Goal: Task Accomplishment & Management: Manage account settings

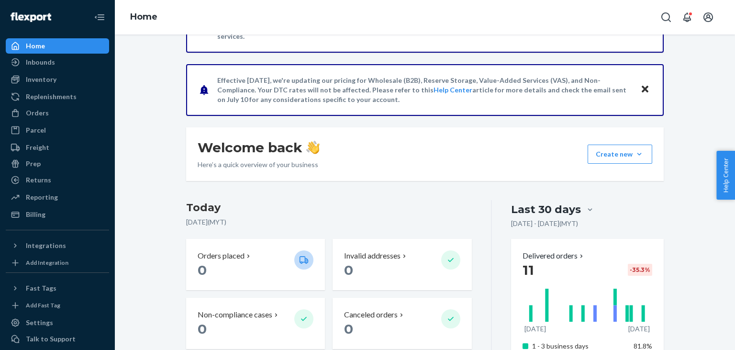
scroll to position [289, 0]
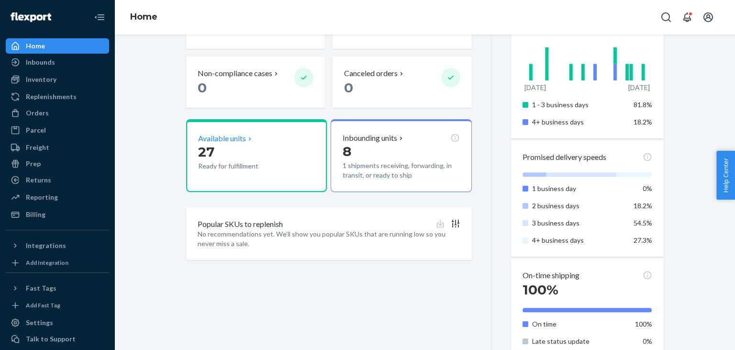
click at [243, 151] on p "27" at bounding box center [242, 151] width 89 height 17
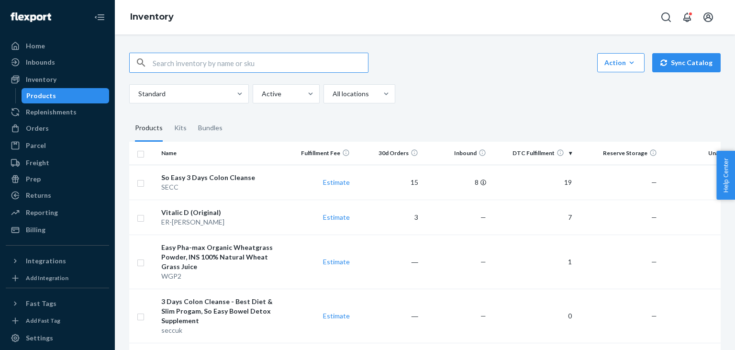
scroll to position [48, 0]
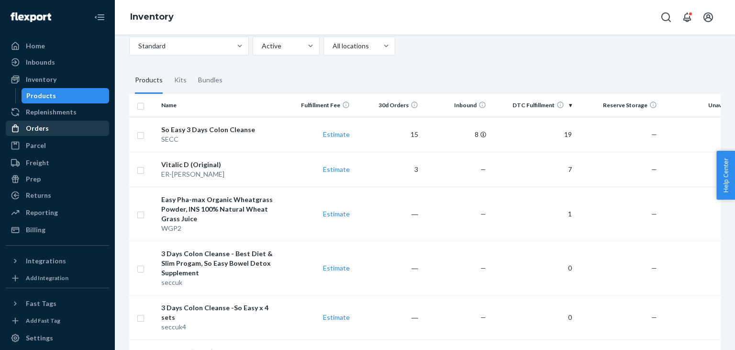
click at [48, 130] on div "Orders" at bounding box center [57, 128] width 101 height 13
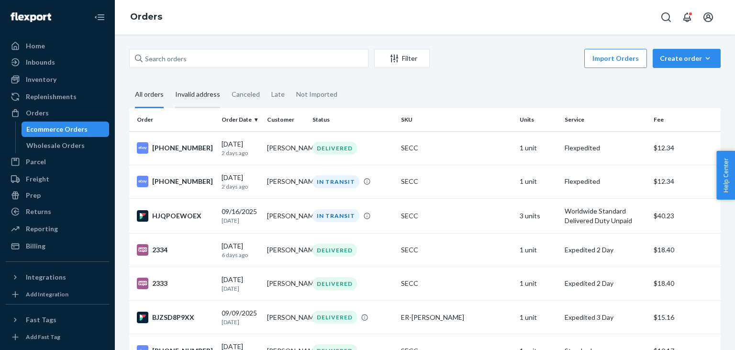
click at [198, 96] on div "Invalid address" at bounding box center [197, 95] width 45 height 26
click at [169, 82] on input "Invalid address" at bounding box center [169, 82] width 0 height 0
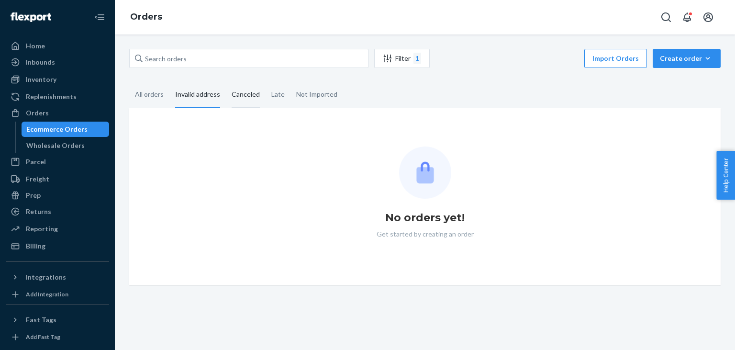
click at [249, 96] on div "Canceled" at bounding box center [246, 95] width 28 height 26
click at [226, 82] on input "Canceled" at bounding box center [226, 82] width 0 height 0
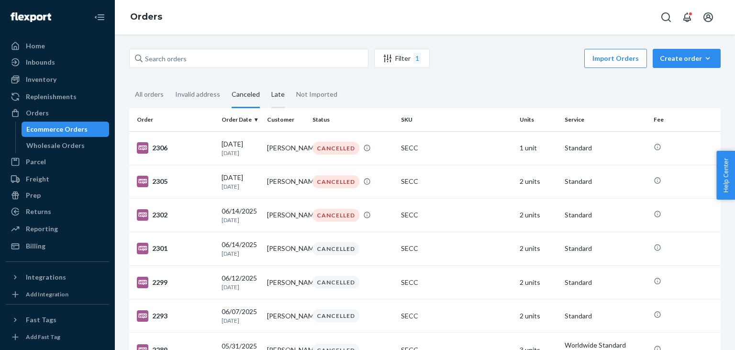
click at [271, 95] on div "Late" at bounding box center [277, 95] width 13 height 26
click at [266, 82] on input "Late" at bounding box center [266, 82] width 0 height 0
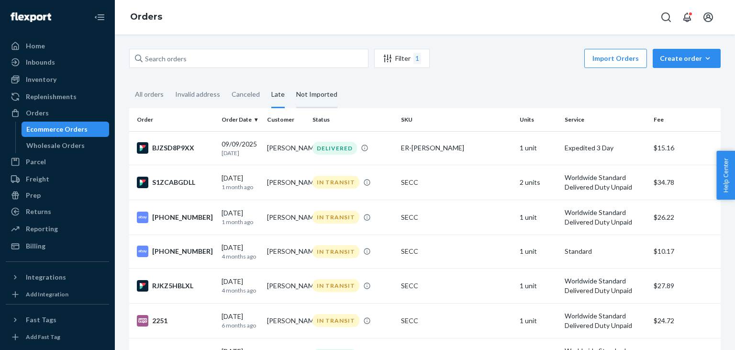
click at [310, 95] on div "Not Imported" at bounding box center [316, 95] width 41 height 26
click at [290, 82] on input "Not Imported" at bounding box center [290, 82] width 0 height 0
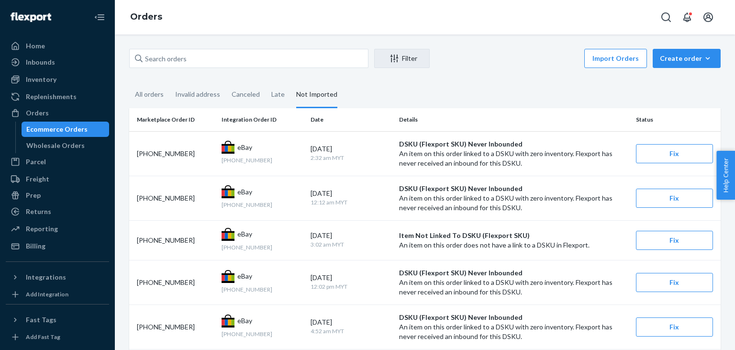
click at [53, 130] on div "Ecommerce Orders" at bounding box center [56, 129] width 61 height 10
click at [56, 275] on div "Integrations" at bounding box center [46, 277] width 40 height 10
click at [49, 296] on div "eBay" at bounding box center [57, 293] width 101 height 13
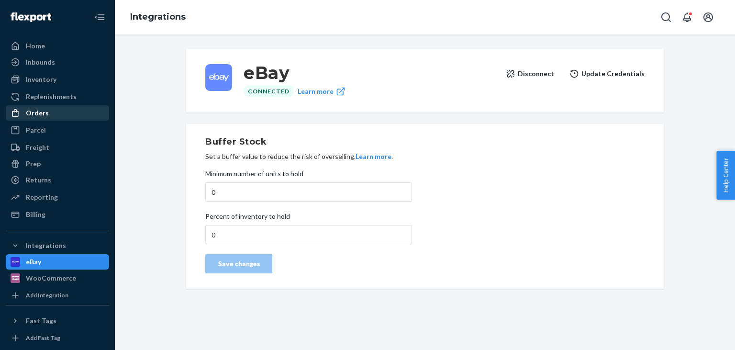
click at [33, 114] on div "Orders" at bounding box center [37, 113] width 23 height 10
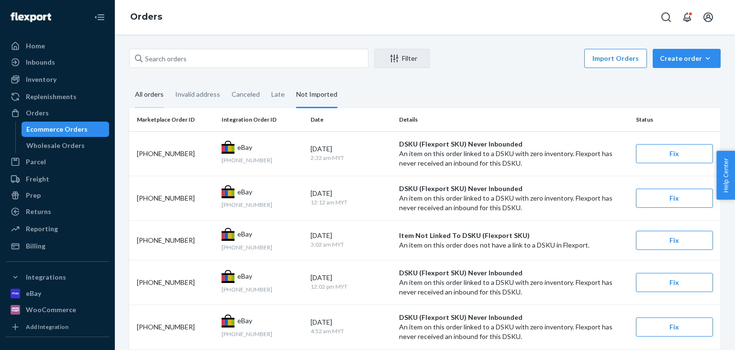
click at [158, 97] on div "All orders" at bounding box center [149, 95] width 29 height 26
click at [129, 82] on input "All orders" at bounding box center [129, 82] width 0 height 0
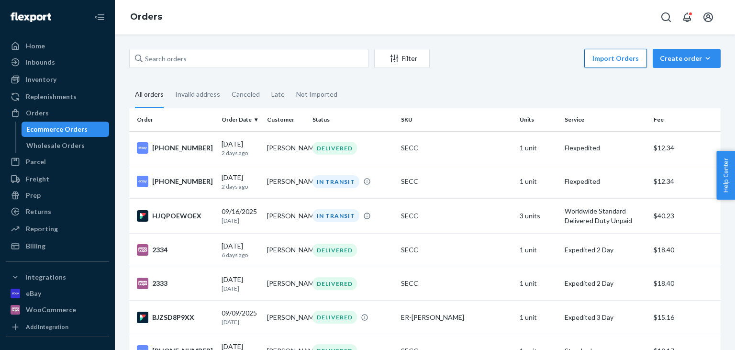
click at [605, 60] on button "Import Orders" at bounding box center [615, 58] width 63 height 19
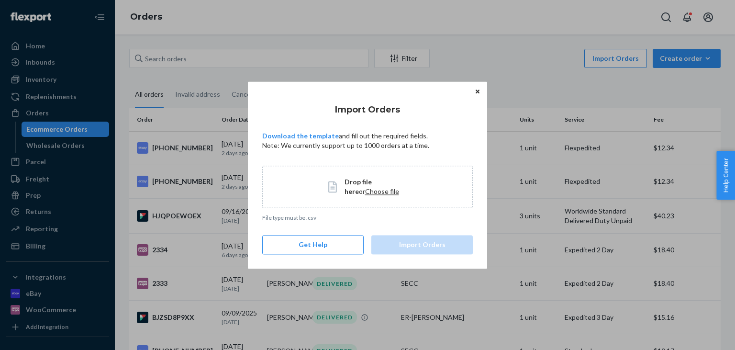
click at [478, 94] on icon "Close" at bounding box center [478, 92] width 4 height 6
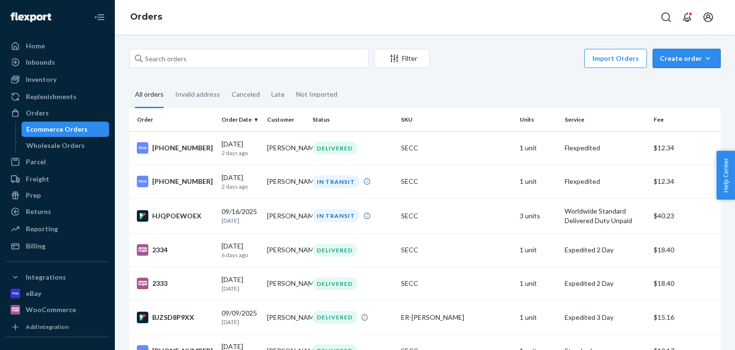
click at [688, 57] on div "Create order" at bounding box center [687, 59] width 54 height 10
click at [479, 93] on fieldset "All orders Invalid address Canceled Late Not Imported" at bounding box center [425, 95] width 592 height 26
click at [725, 183] on span "Help Center" at bounding box center [725, 175] width 19 height 49
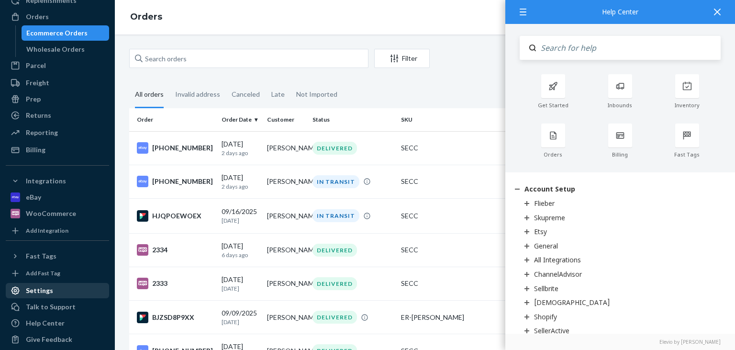
scroll to position [103, 0]
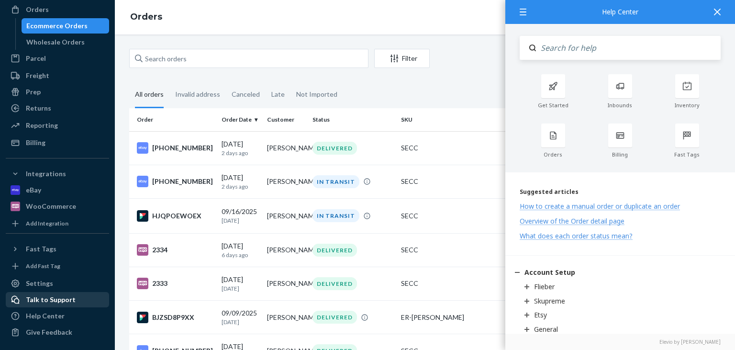
click at [66, 303] on div "Talk to Support" at bounding box center [57, 299] width 101 height 13
